Goal: Task Accomplishment & Management: Manage account settings

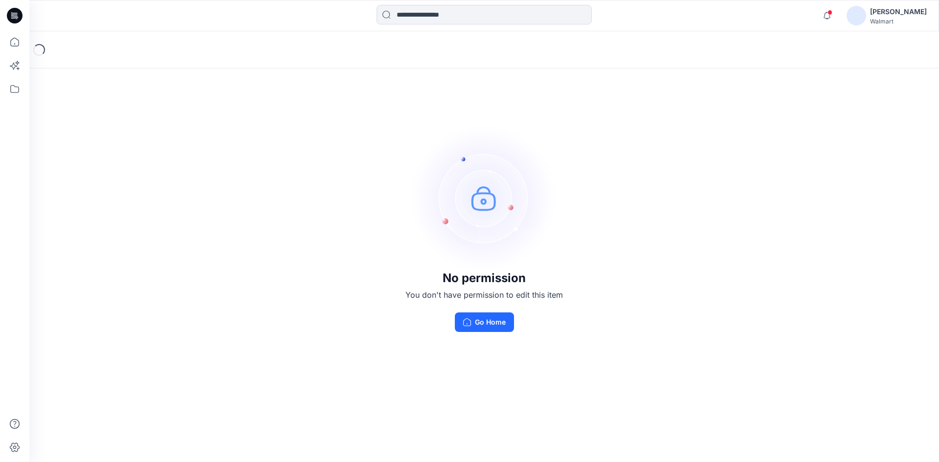
click at [912, 19] on div "Walmart" at bounding box center [898, 21] width 57 height 7
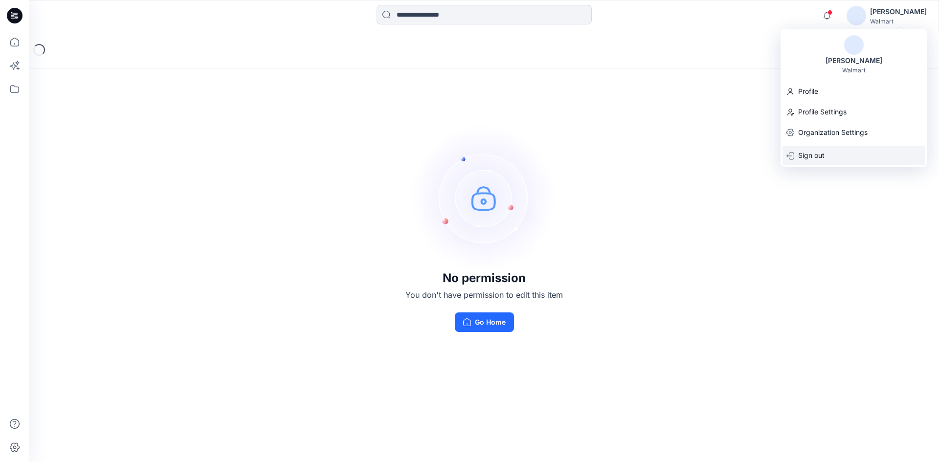
click at [817, 164] on p "Sign out" at bounding box center [811, 155] width 26 height 19
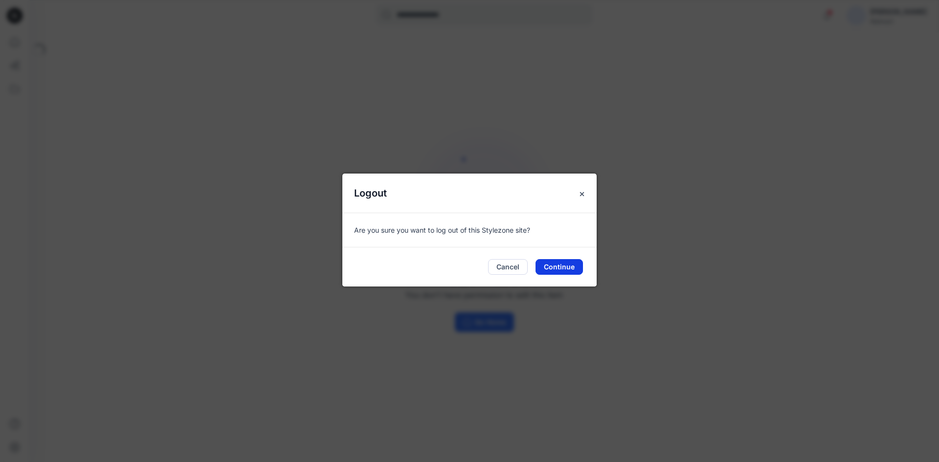
click at [565, 271] on button "Continue" at bounding box center [558, 267] width 47 height 16
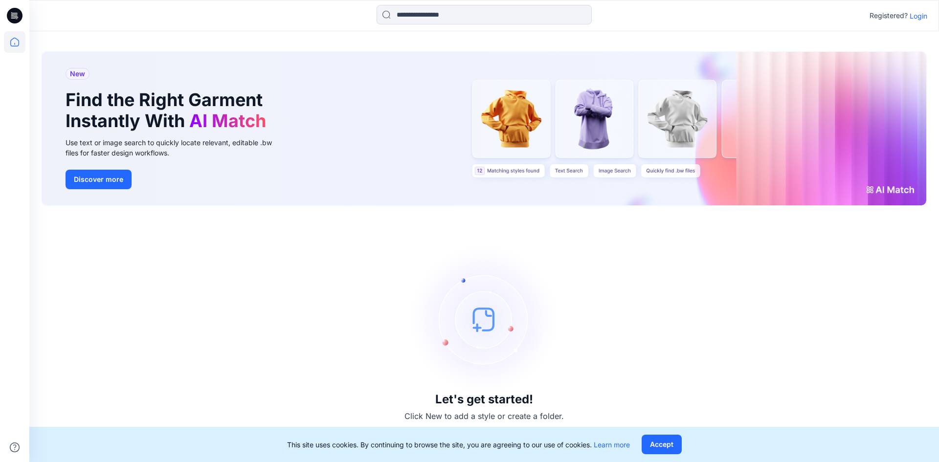
click at [919, 13] on p "Login" at bounding box center [918, 16] width 18 height 10
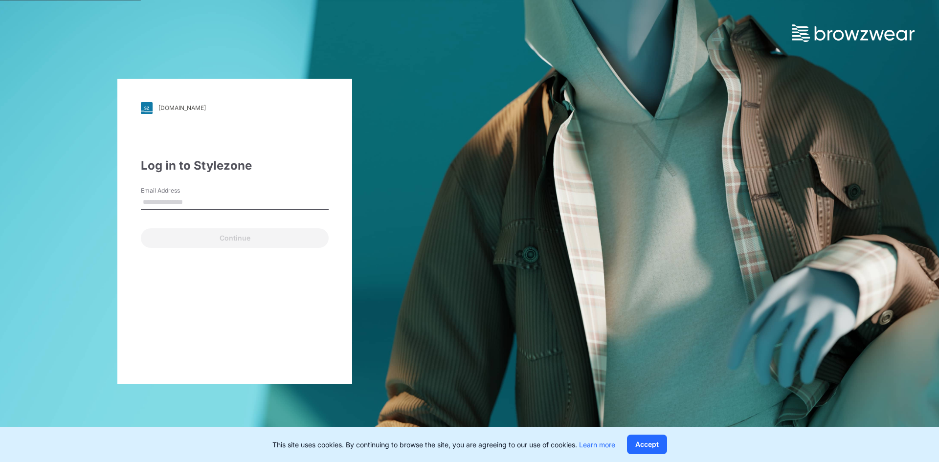
click at [170, 206] on input "Email Address" at bounding box center [235, 202] width 188 height 15
type input "**********"
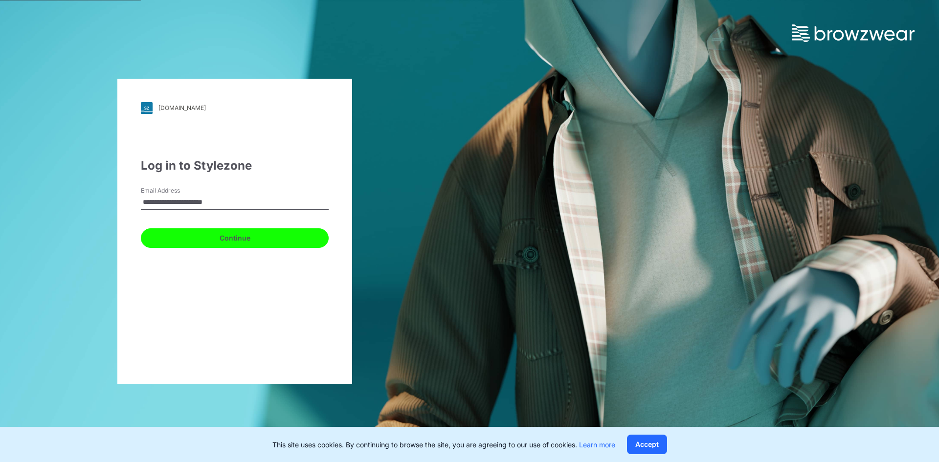
click at [205, 230] on button "Continue" at bounding box center [235, 238] width 188 height 20
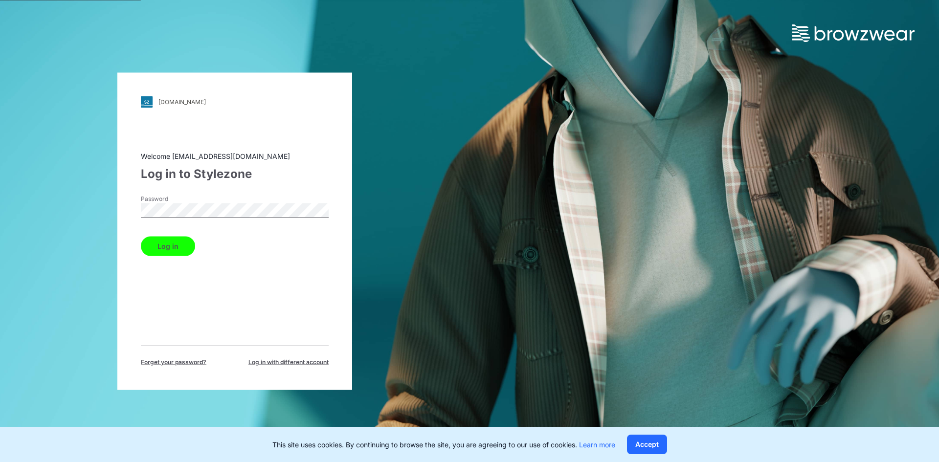
click at [162, 242] on button "Log in" at bounding box center [168, 246] width 54 height 20
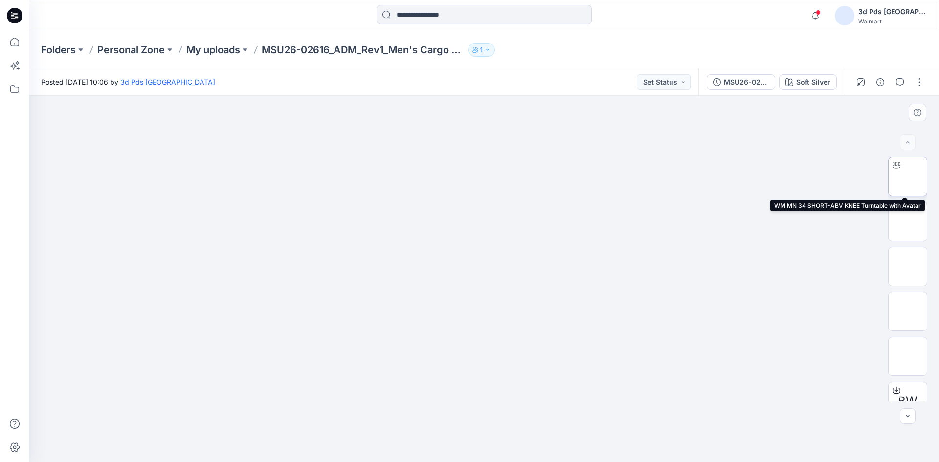
click at [907, 176] on img at bounding box center [907, 176] width 0 height 0
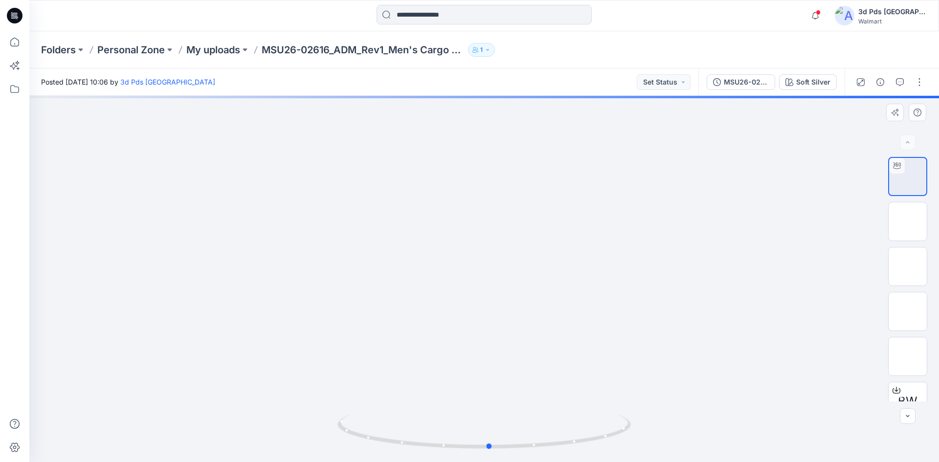
drag, startPoint x: 485, startPoint y: 448, endPoint x: 784, endPoint y: 402, distance: 302.3
click at [784, 402] on div at bounding box center [483, 279] width 909 height 366
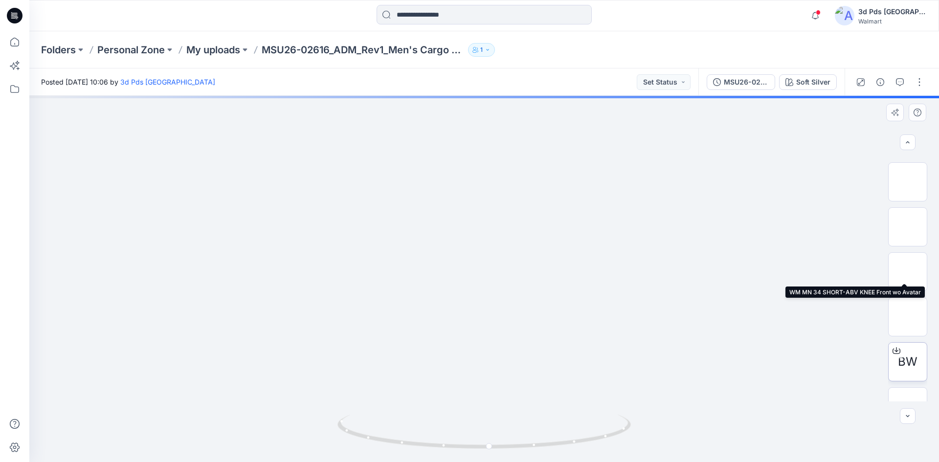
scroll to position [110, 0]
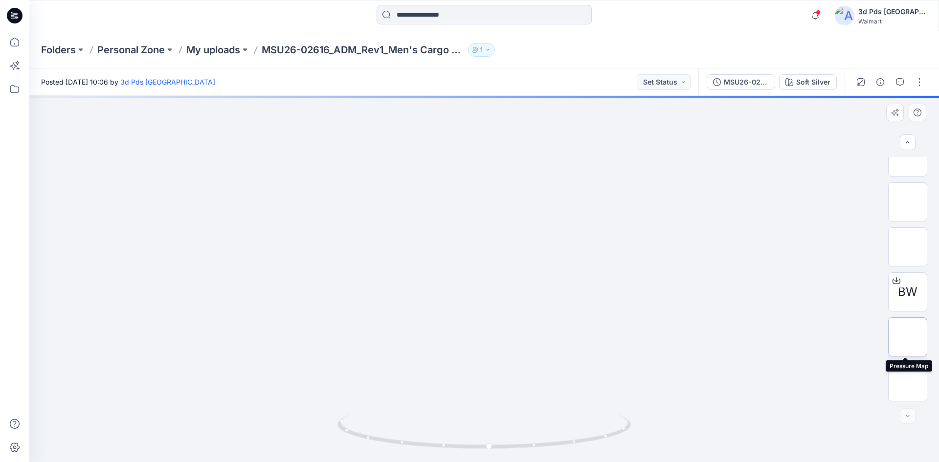
click at [907, 337] on img at bounding box center [907, 337] width 0 height 0
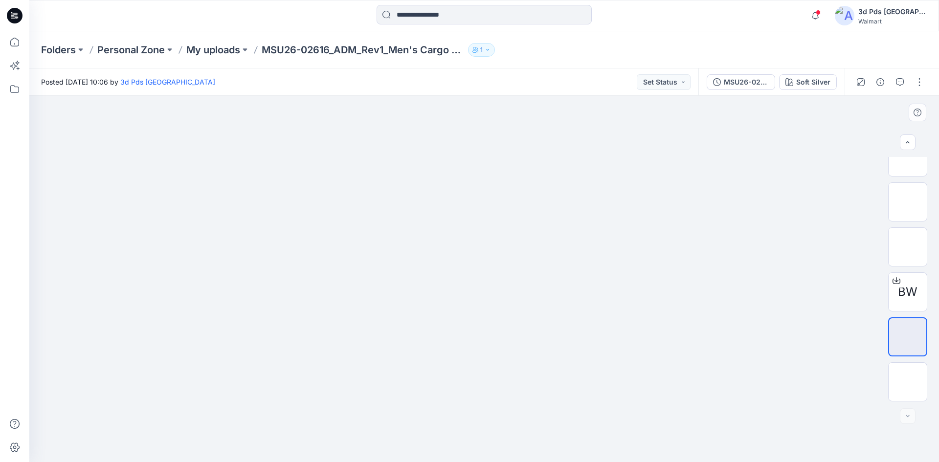
drag, startPoint x: 525, startPoint y: 197, endPoint x: 513, endPoint y: 245, distance: 49.3
click at [901, 18] on div "Walmart" at bounding box center [892, 21] width 68 height 7
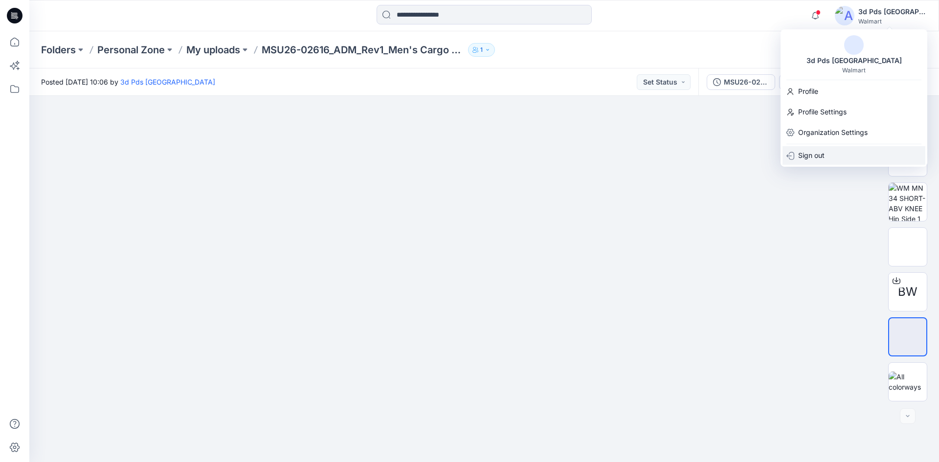
click at [831, 154] on div "Sign out" at bounding box center [853, 155] width 143 height 19
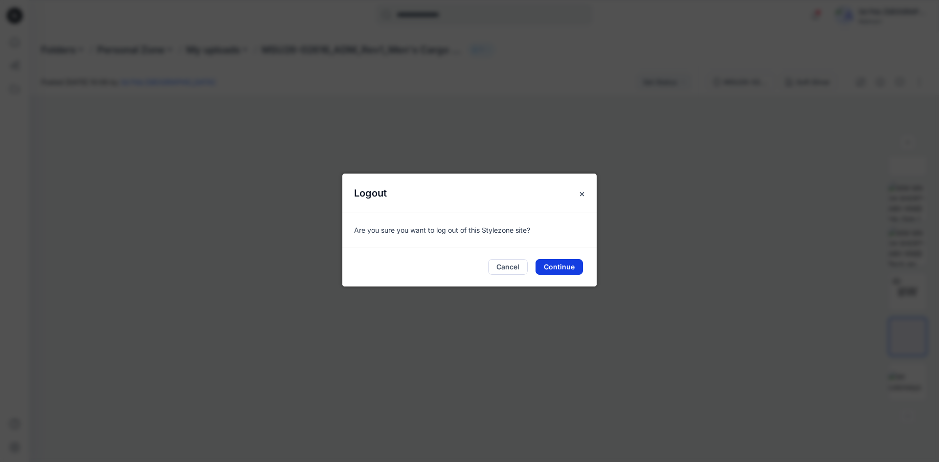
click at [572, 262] on button "Continue" at bounding box center [558, 267] width 47 height 16
